Goal: Find specific page/section: Find specific page/section

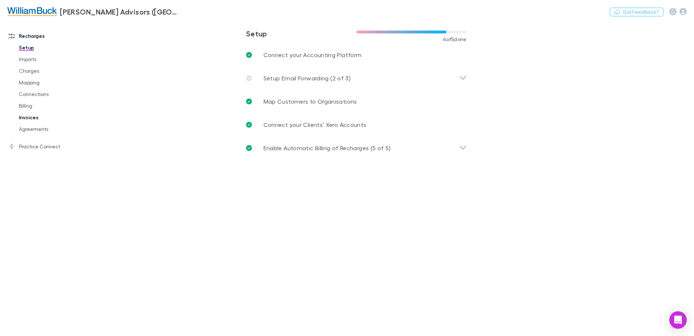
click at [32, 118] on link "Invoices" at bounding box center [55, 118] width 86 height 12
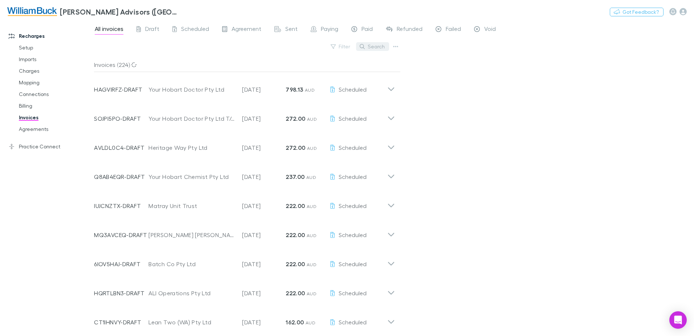
click at [372, 45] on button "Search" at bounding box center [372, 46] width 33 height 9
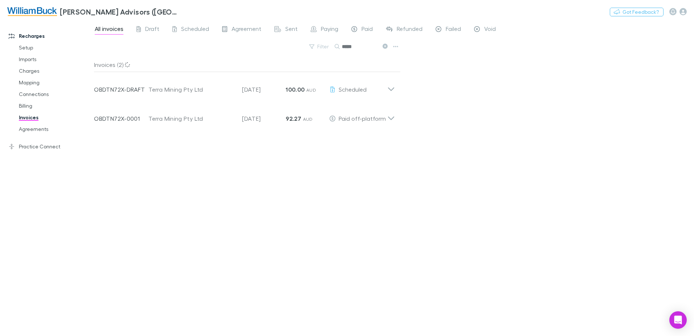
type input "*****"
